Goal: Find specific page/section: Find specific page/section

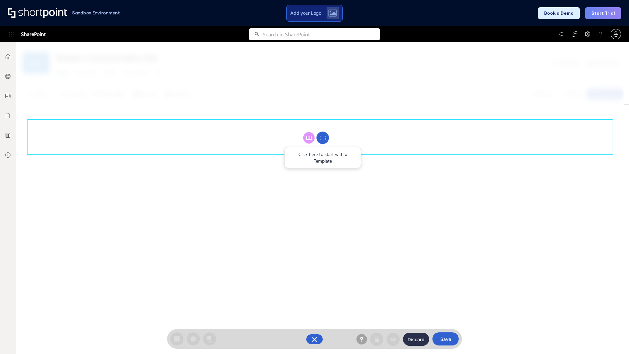
click at [322, 137] on circle at bounding box center [322, 138] width 12 height 12
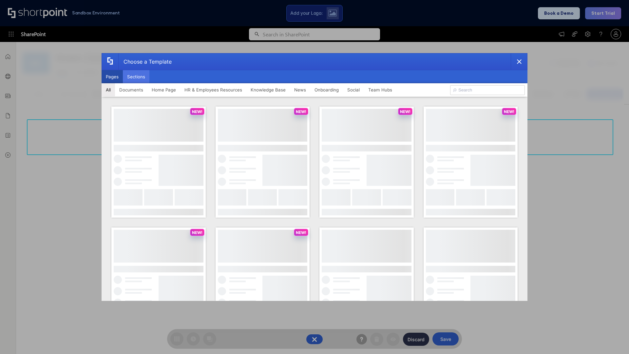
click at [136, 77] on button "Sections" at bounding box center [136, 76] width 27 height 13
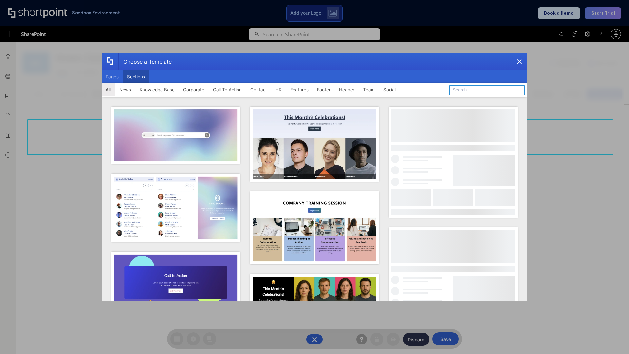
type input "FAQ 3"
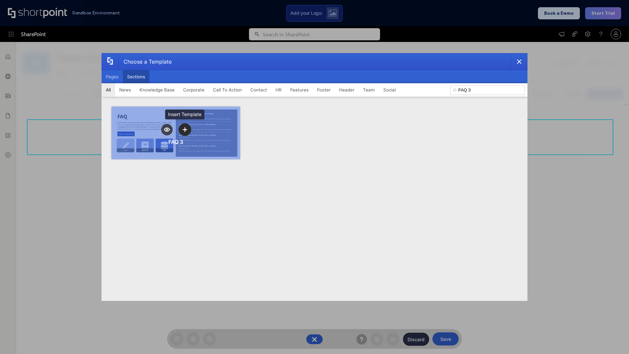
click at [185, 129] on icon "template selector" at bounding box center [184, 129] width 5 height 5
